Goal: Understand process/instructions: Learn how to perform a task or action

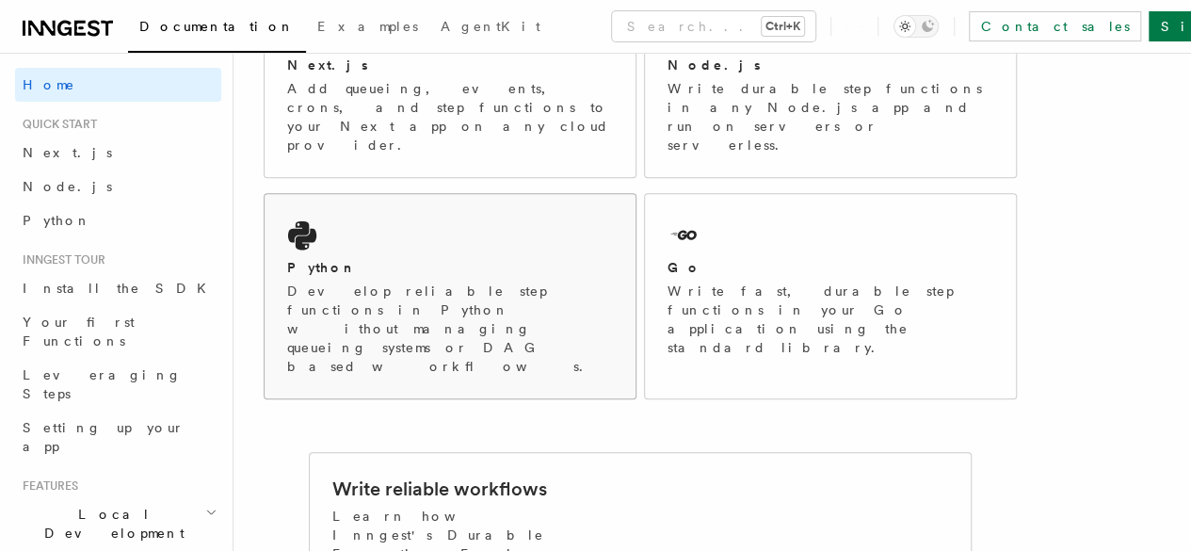
scroll to position [330, 0]
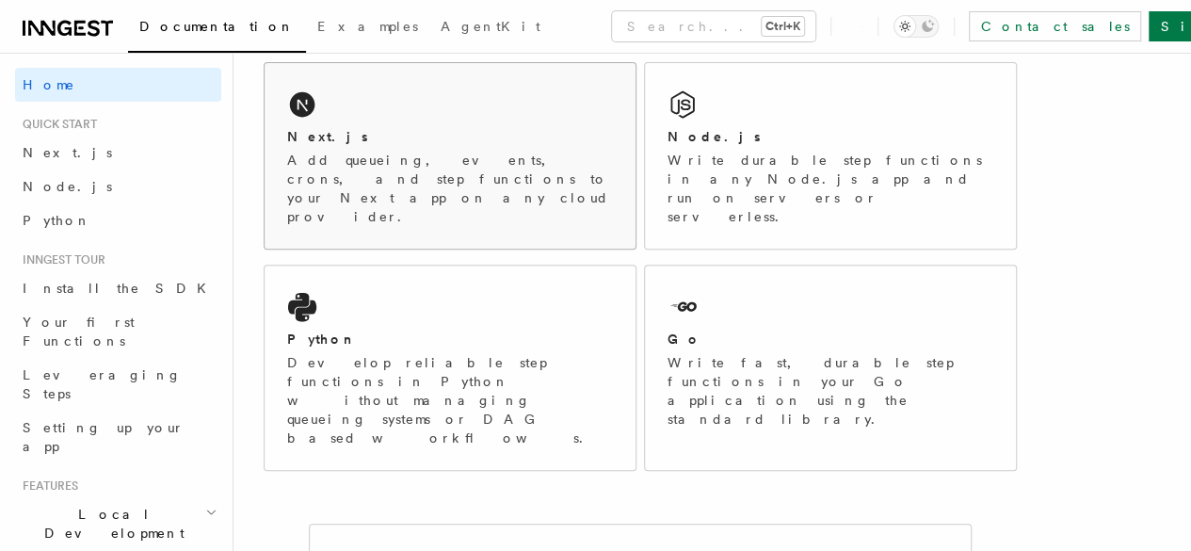
click at [343, 190] on p "Add queueing, events, crons, and step functions to your Next app on any cloud p…" at bounding box center [450, 188] width 326 height 75
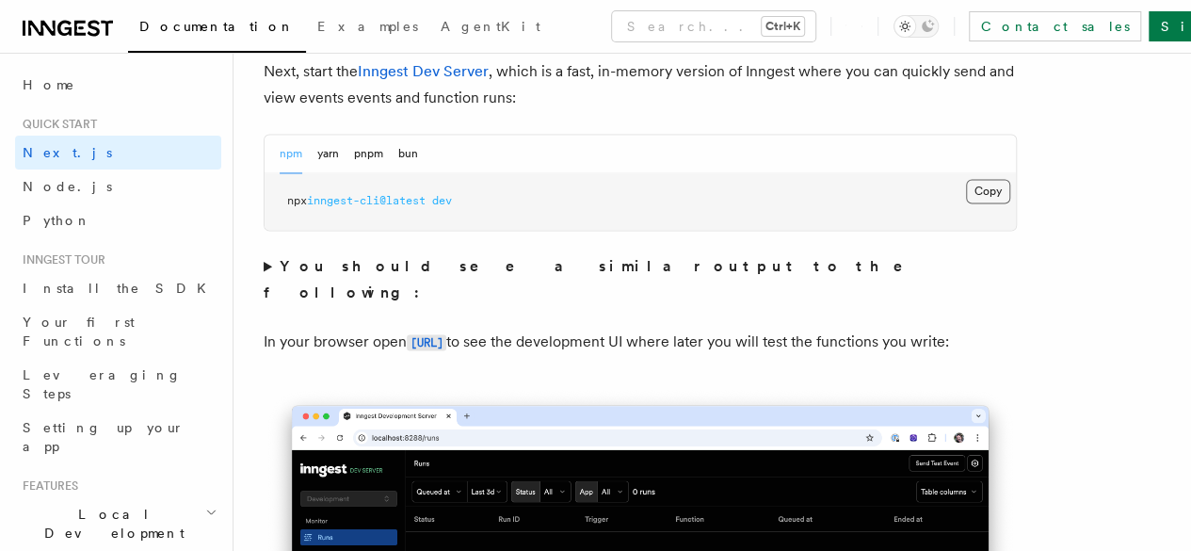
scroll to position [1407, 0]
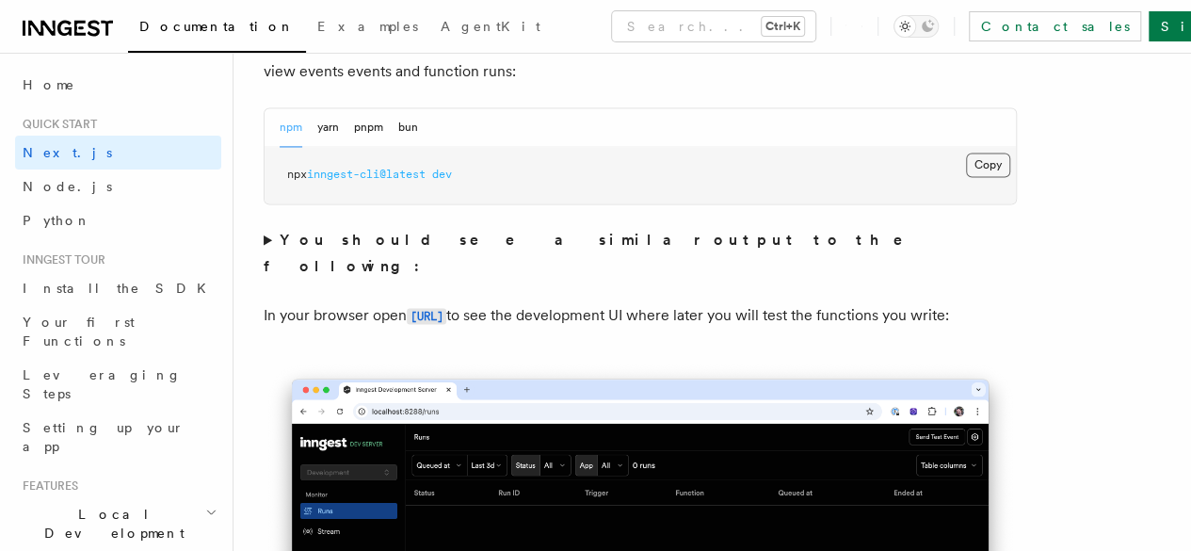
click at [910, 203] on pre "npx inngest-cli@latest dev" at bounding box center [640, 175] width 751 height 57
click at [966, 177] on button "Copy Copied" at bounding box center [988, 165] width 44 height 24
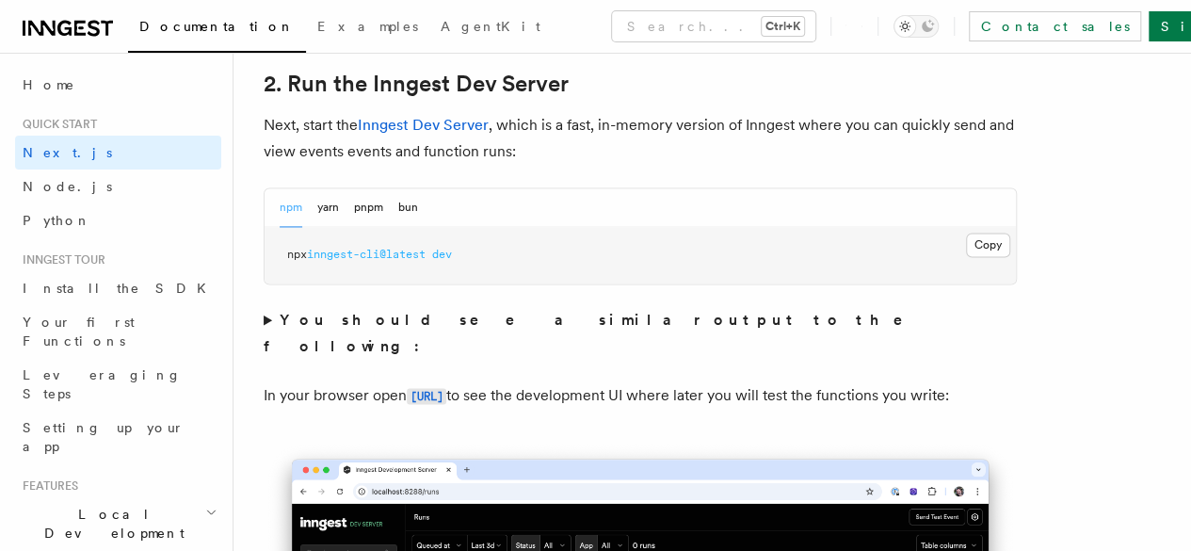
scroll to position [1329, 0]
